Goal: Transaction & Acquisition: Purchase product/service

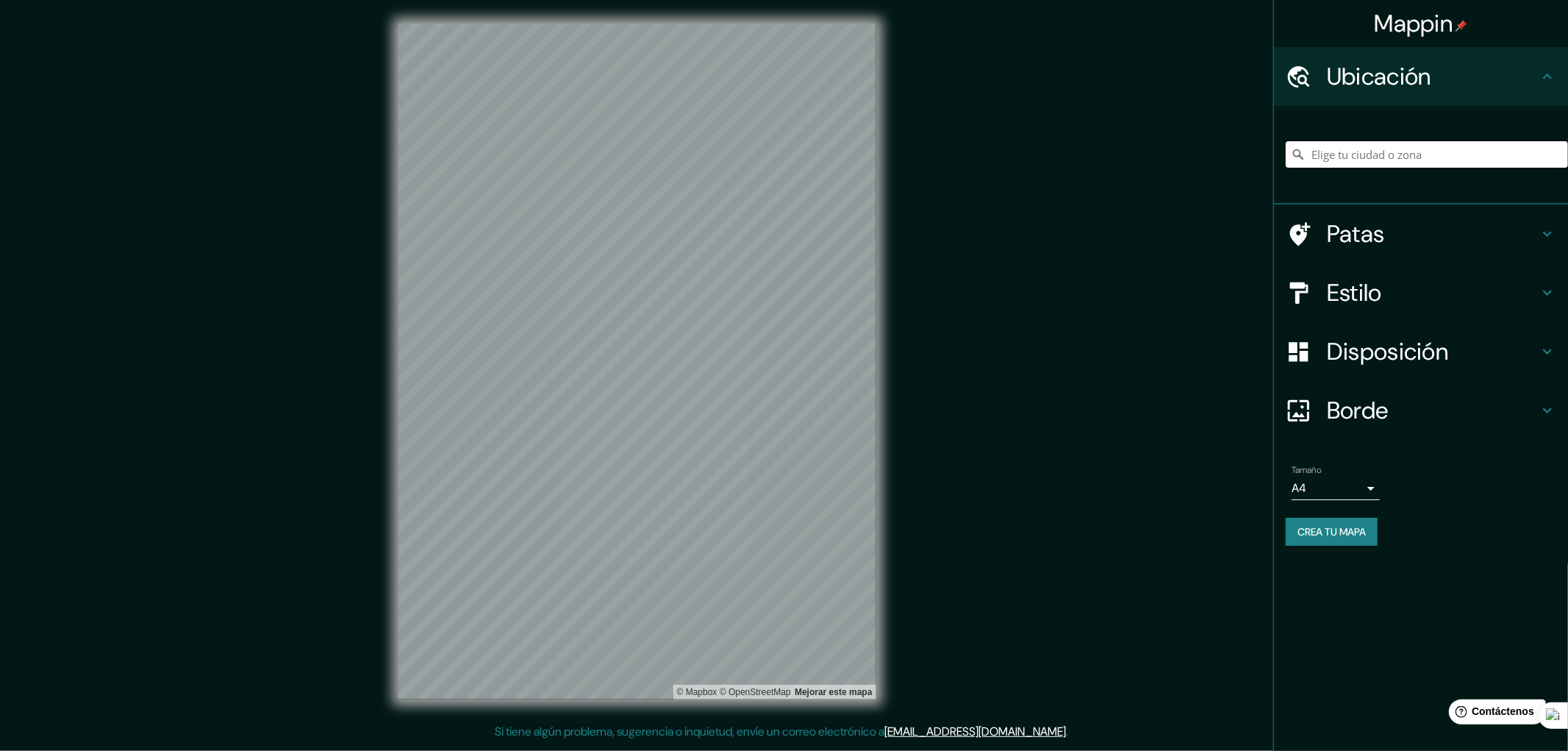
click at [1371, 157] on input "Elige tu ciudad o zona" at bounding box center [1427, 154] width 282 height 27
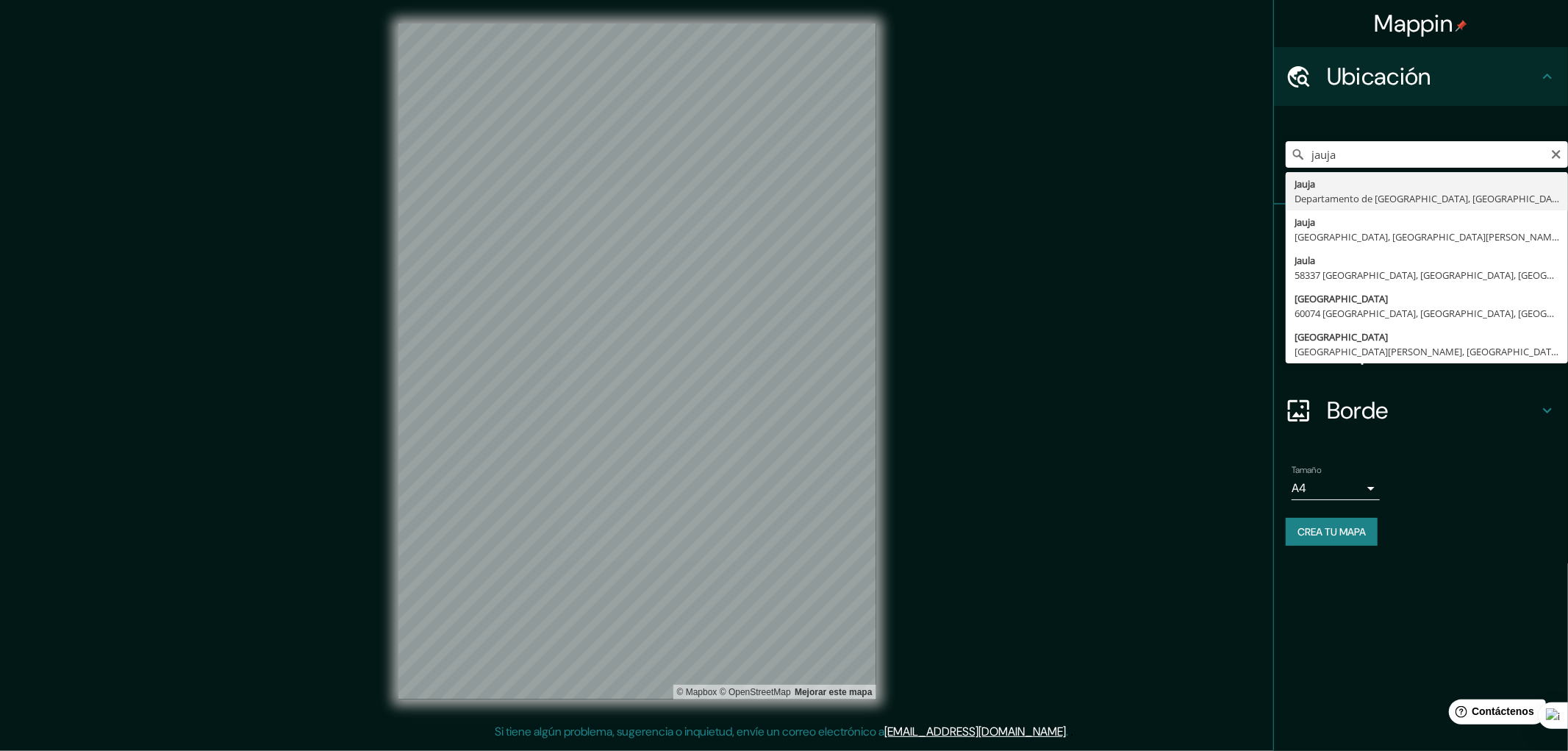
type input "Jauja, Departamento de Junín, Perú"
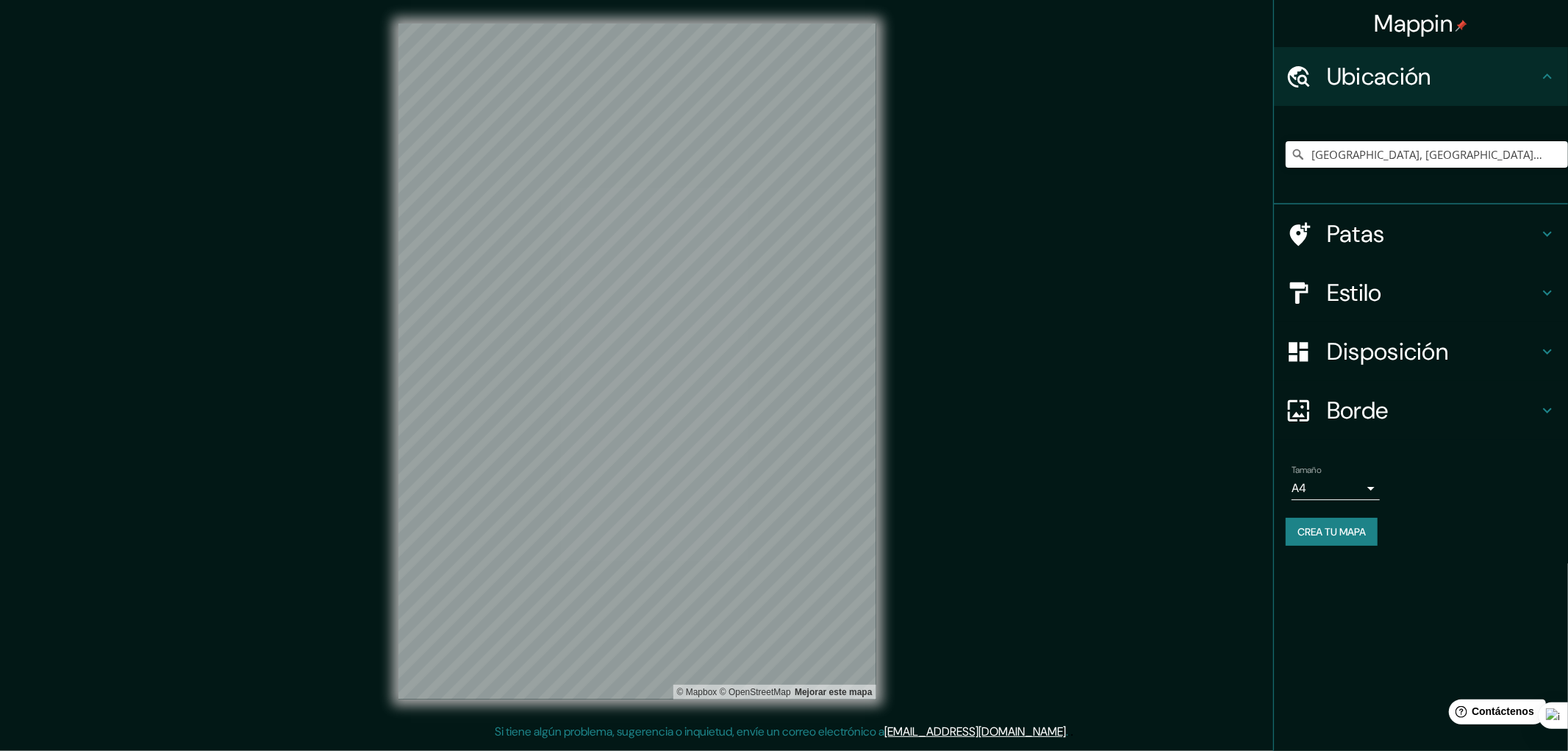
click at [1367, 486] on body "Mappin Ubicación Jauja, Departamento de Junín, Perú Patas Estilo Disposición Bo…" at bounding box center [784, 376] width 1568 height 751
click at [1353, 545] on li "A3" at bounding box center [1335, 545] width 88 height 27
click at [1357, 526] on font "Crea tu mapa" at bounding box center [1331, 531] width 68 height 13
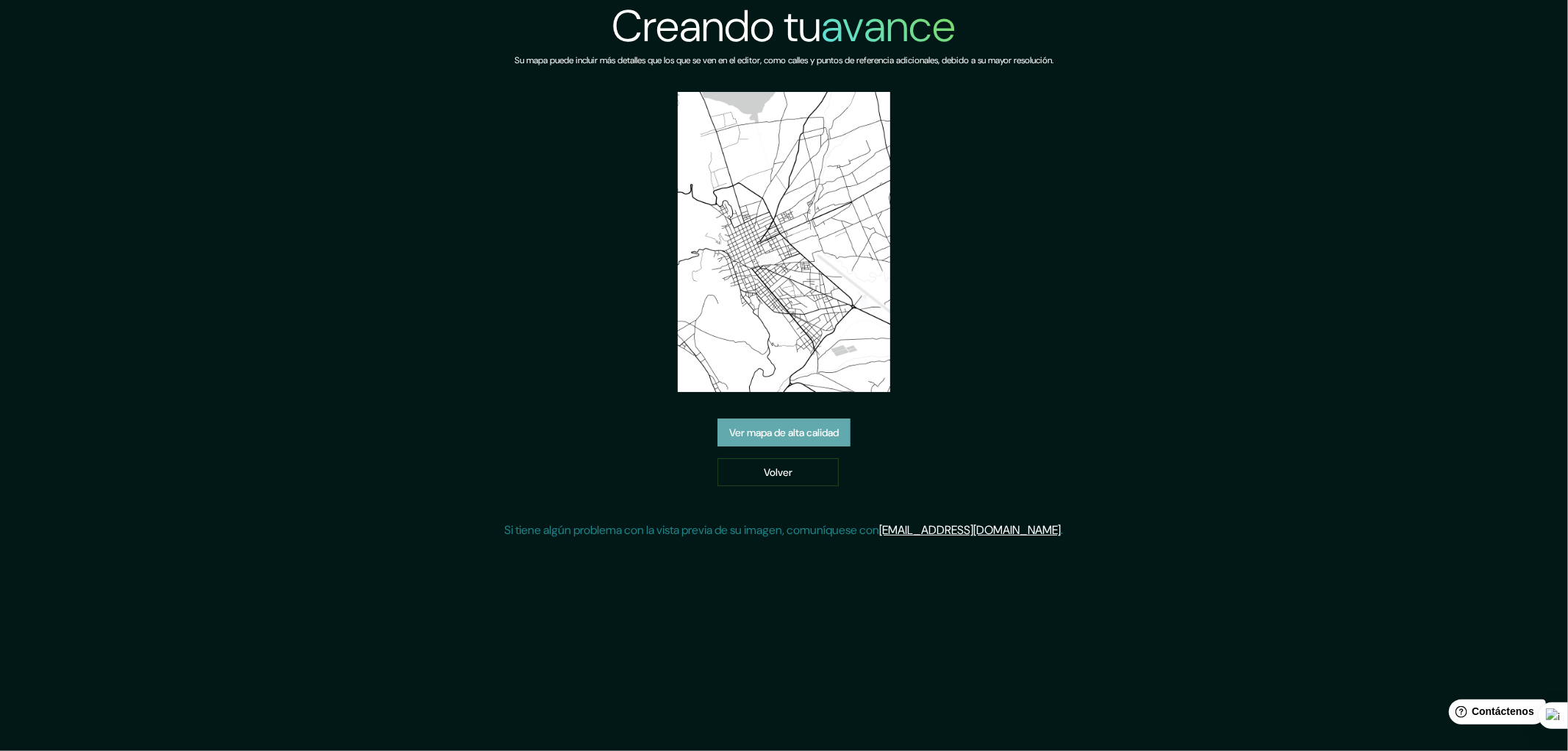
click at [833, 438] on font "Ver mapa de alta calidad" at bounding box center [784, 433] width 110 height 13
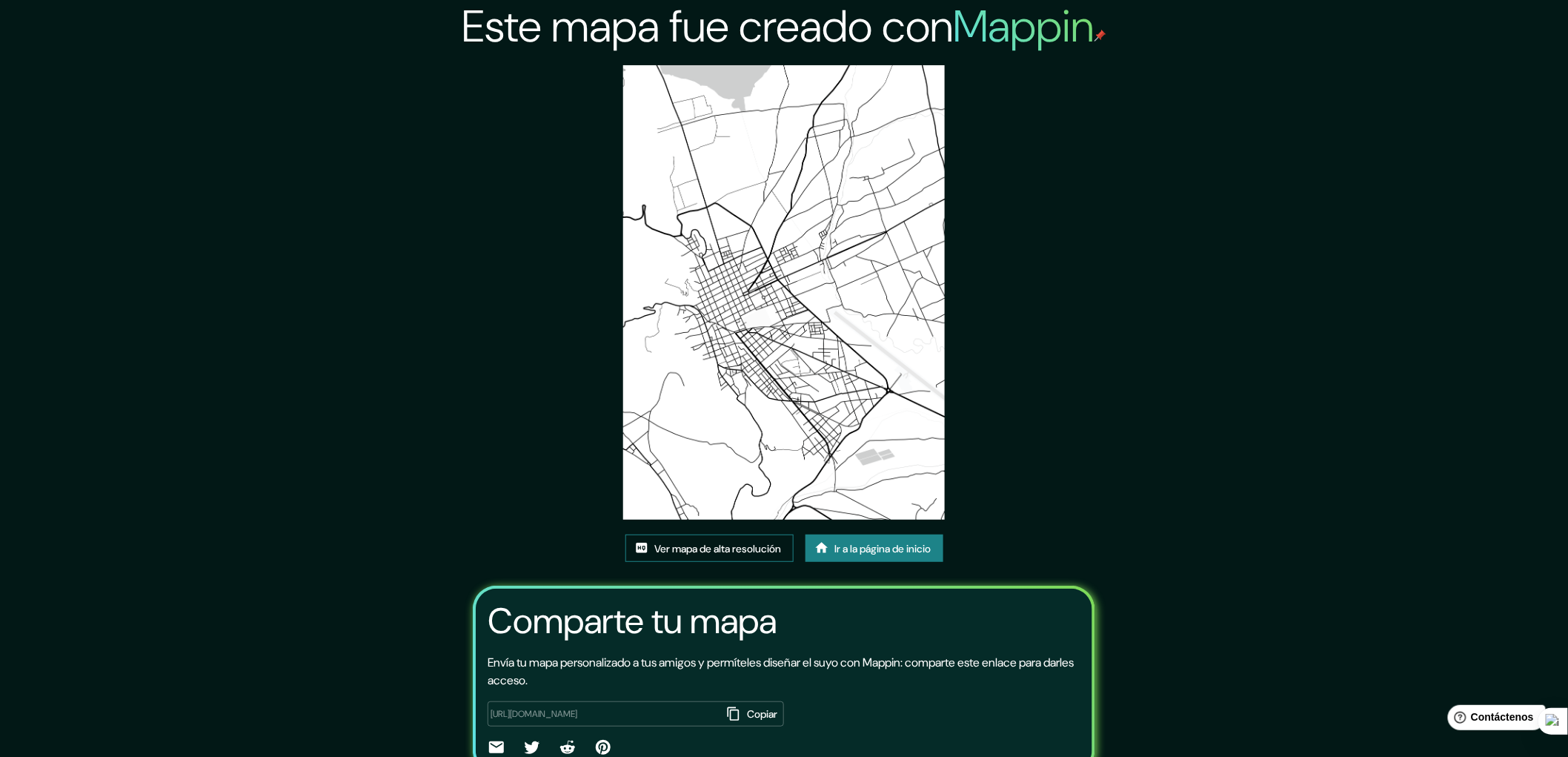
click at [733, 539] on font "Ver mapa de alta resolución" at bounding box center [718, 549] width 126 height 19
